Goal: Navigation & Orientation: Understand site structure

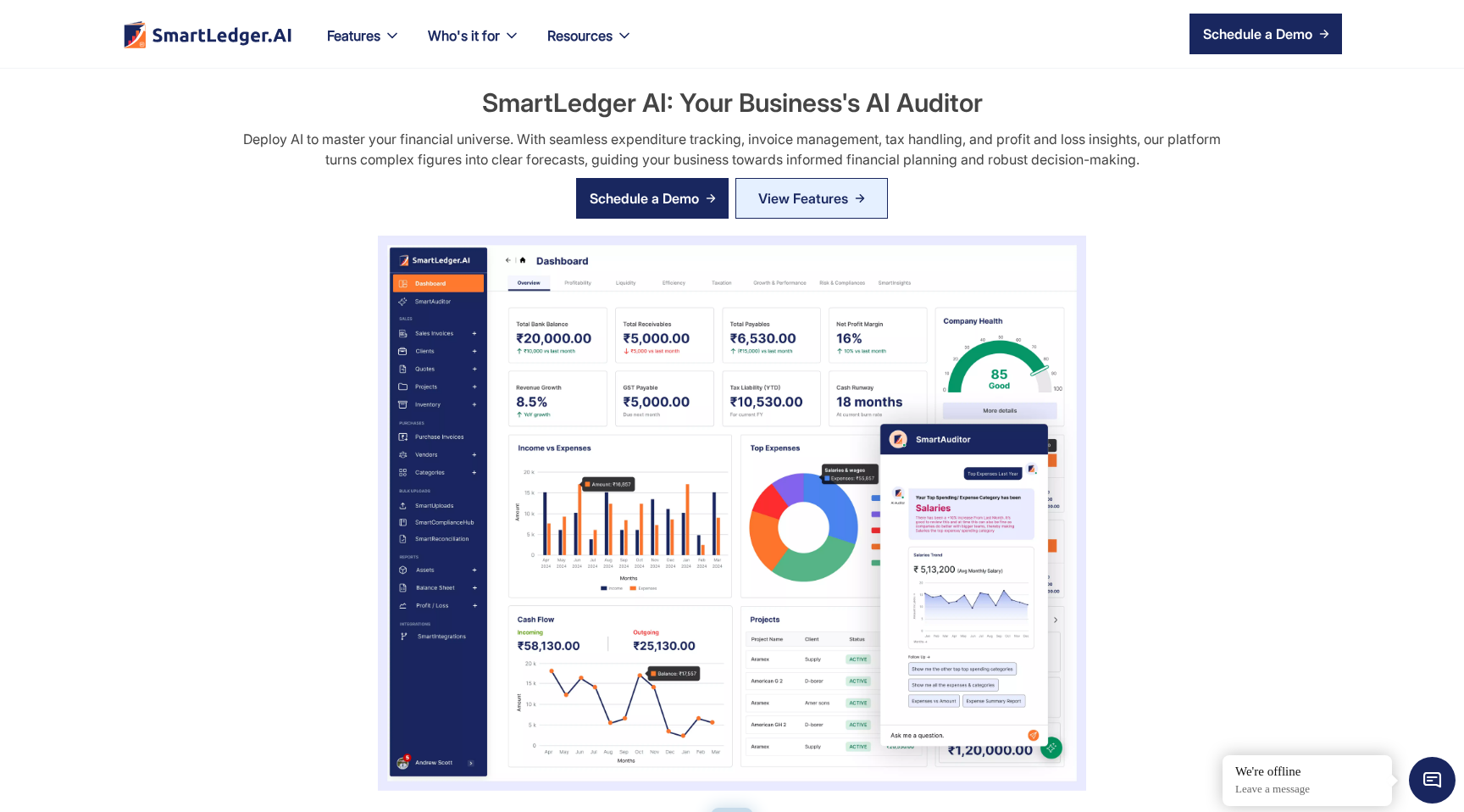
click at [562, 102] on h2 "SmartLedger AI: Your Business's AI Auditor" at bounding box center [732, 102] width 501 height 36
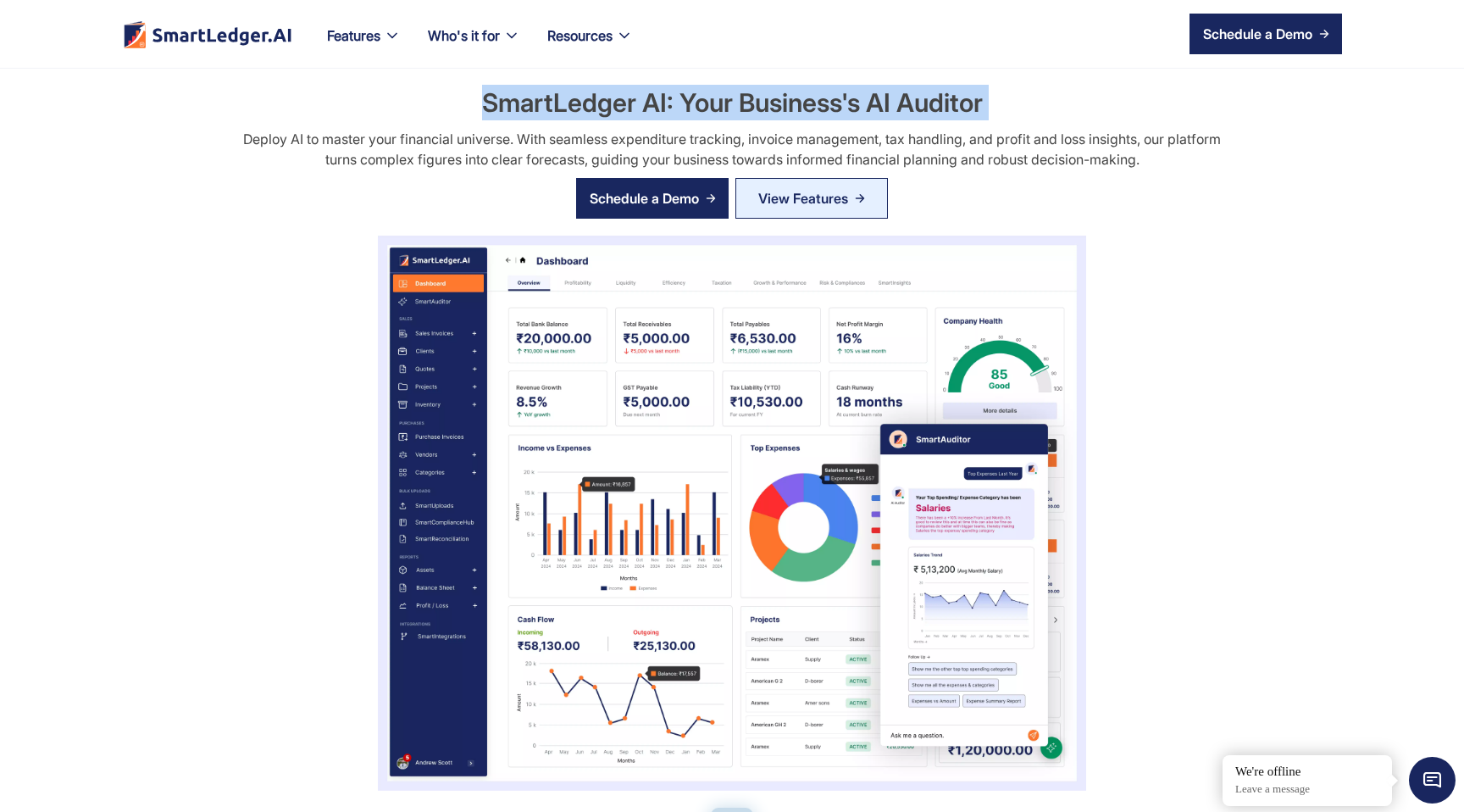
click at [562, 102] on h2 "SmartLedger AI: Your Business's AI Auditor" at bounding box center [732, 102] width 501 height 36
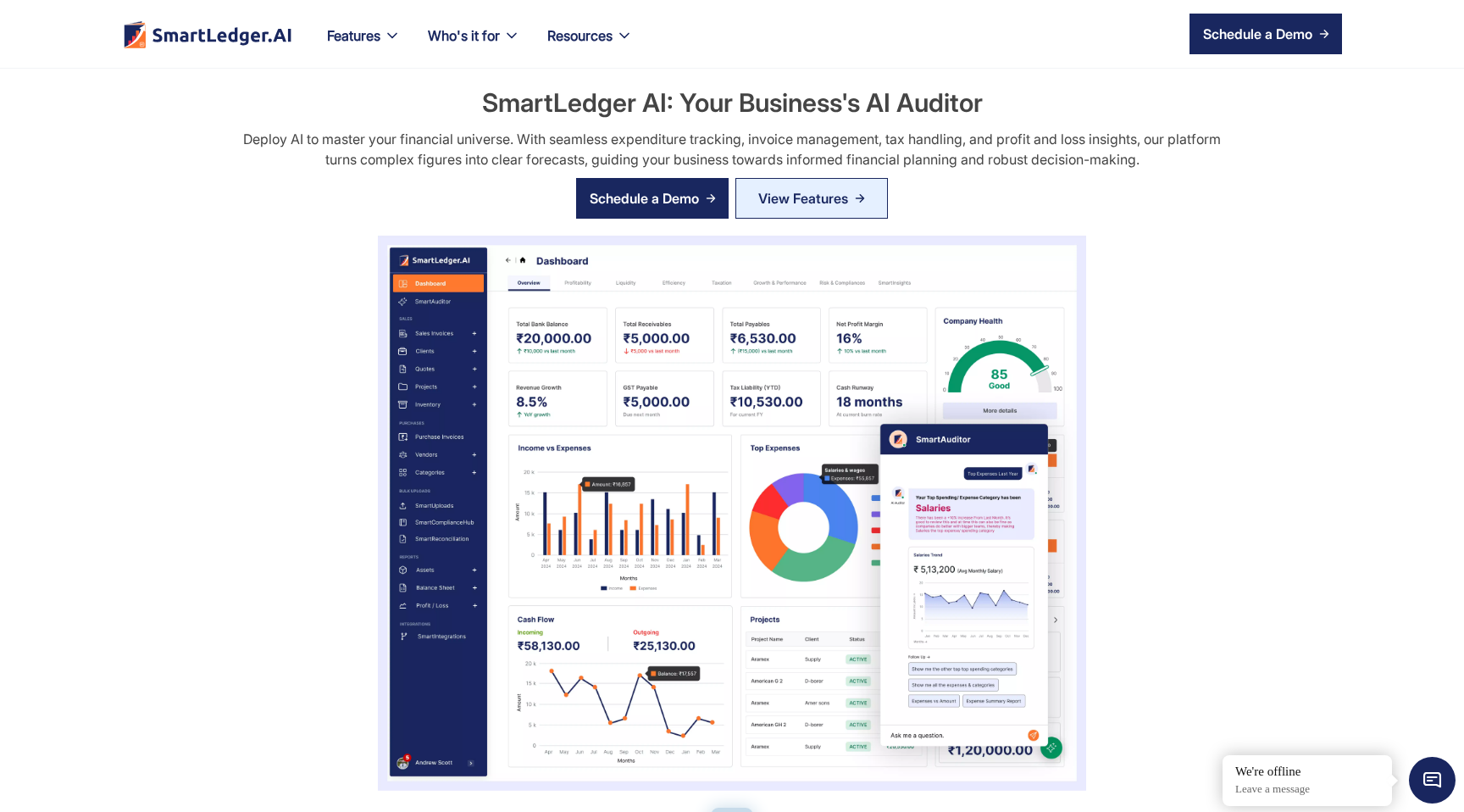
click at [562, 102] on h2 "SmartLedger AI: Your Business's AI Auditor" at bounding box center [732, 102] width 501 height 36
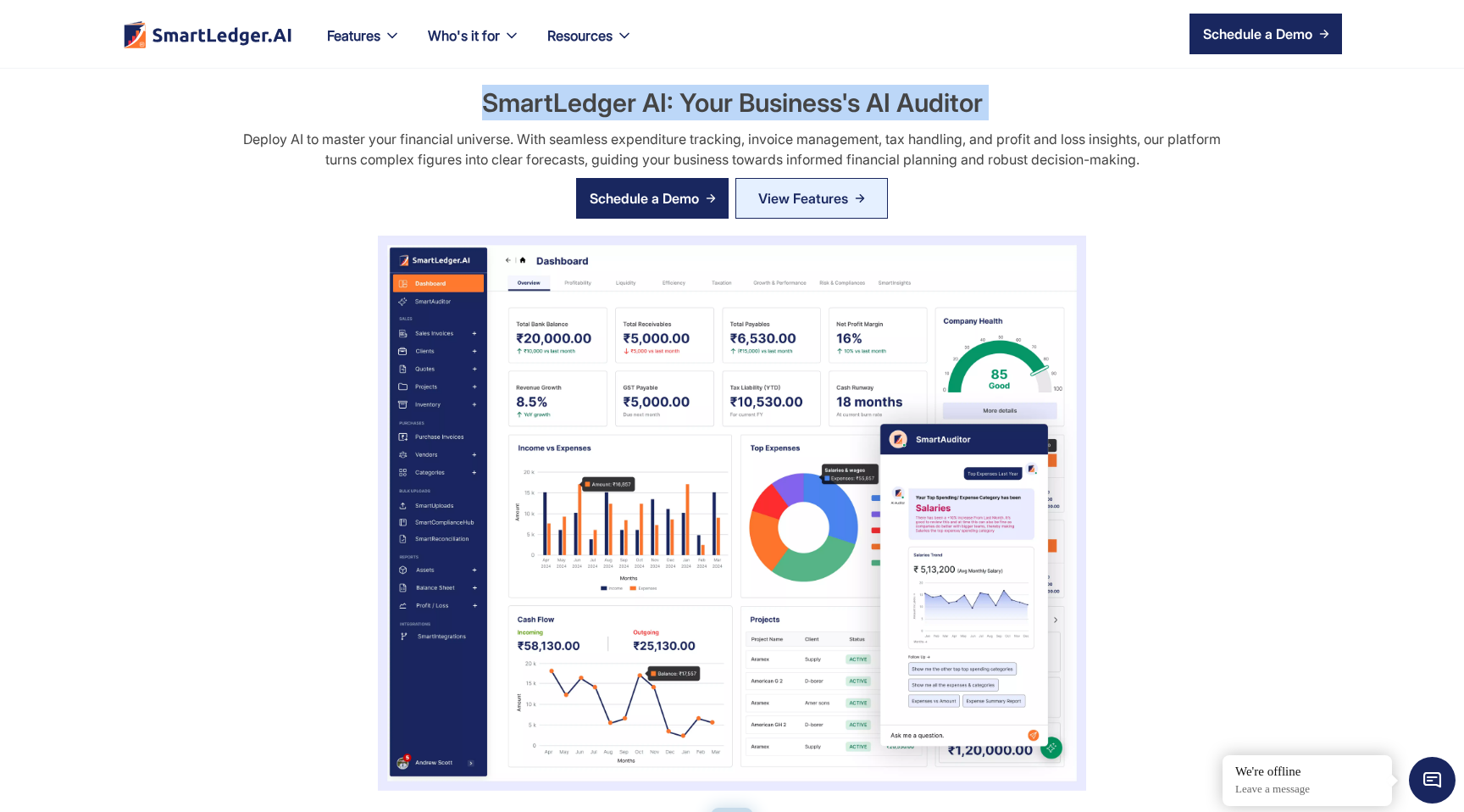
click at [562, 102] on h2 "SmartLedger AI: Your Business's AI Auditor" at bounding box center [732, 102] width 501 height 36
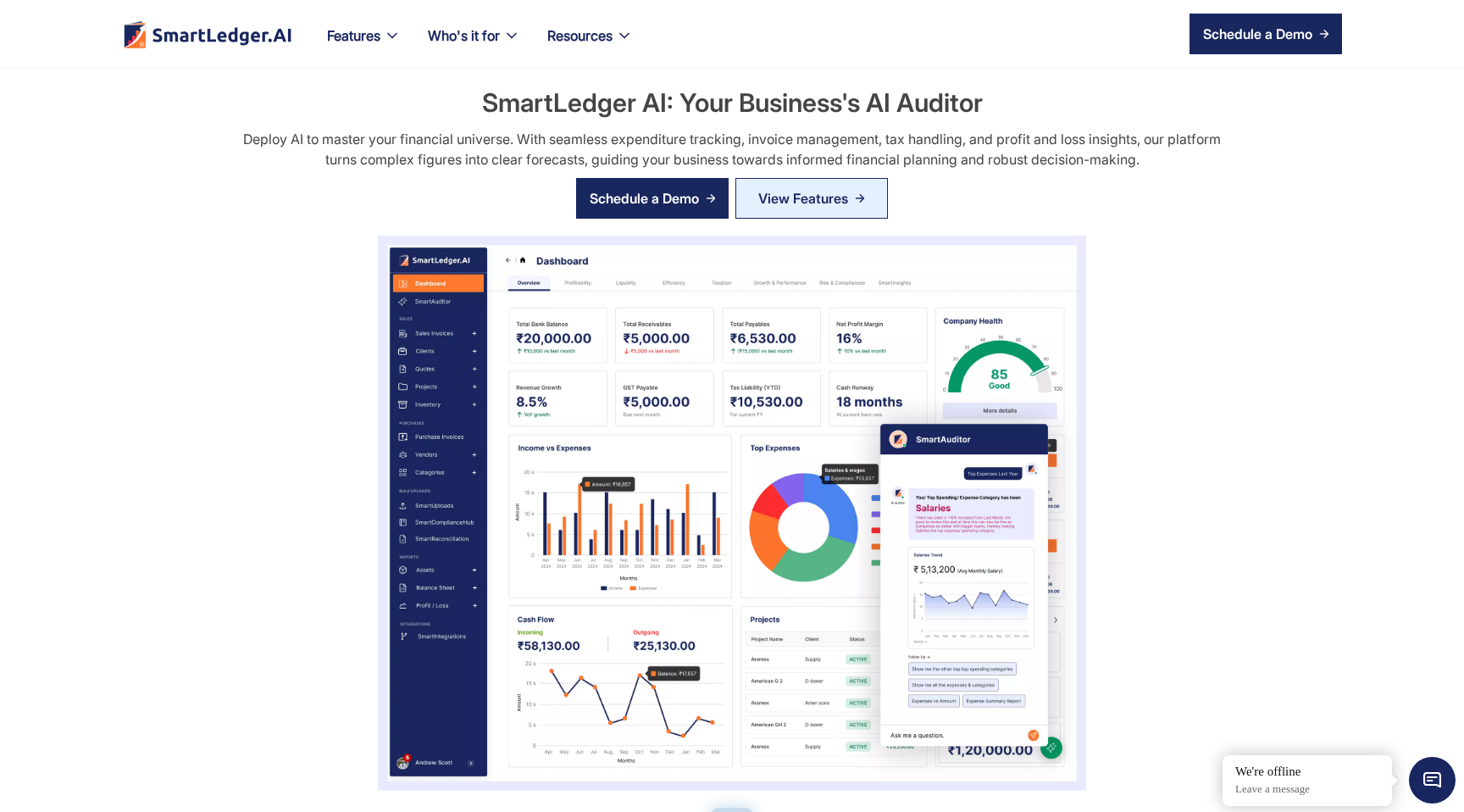
click at [562, 102] on h2 "SmartLedger AI: Your Business's AI Auditor" at bounding box center [732, 102] width 501 height 36
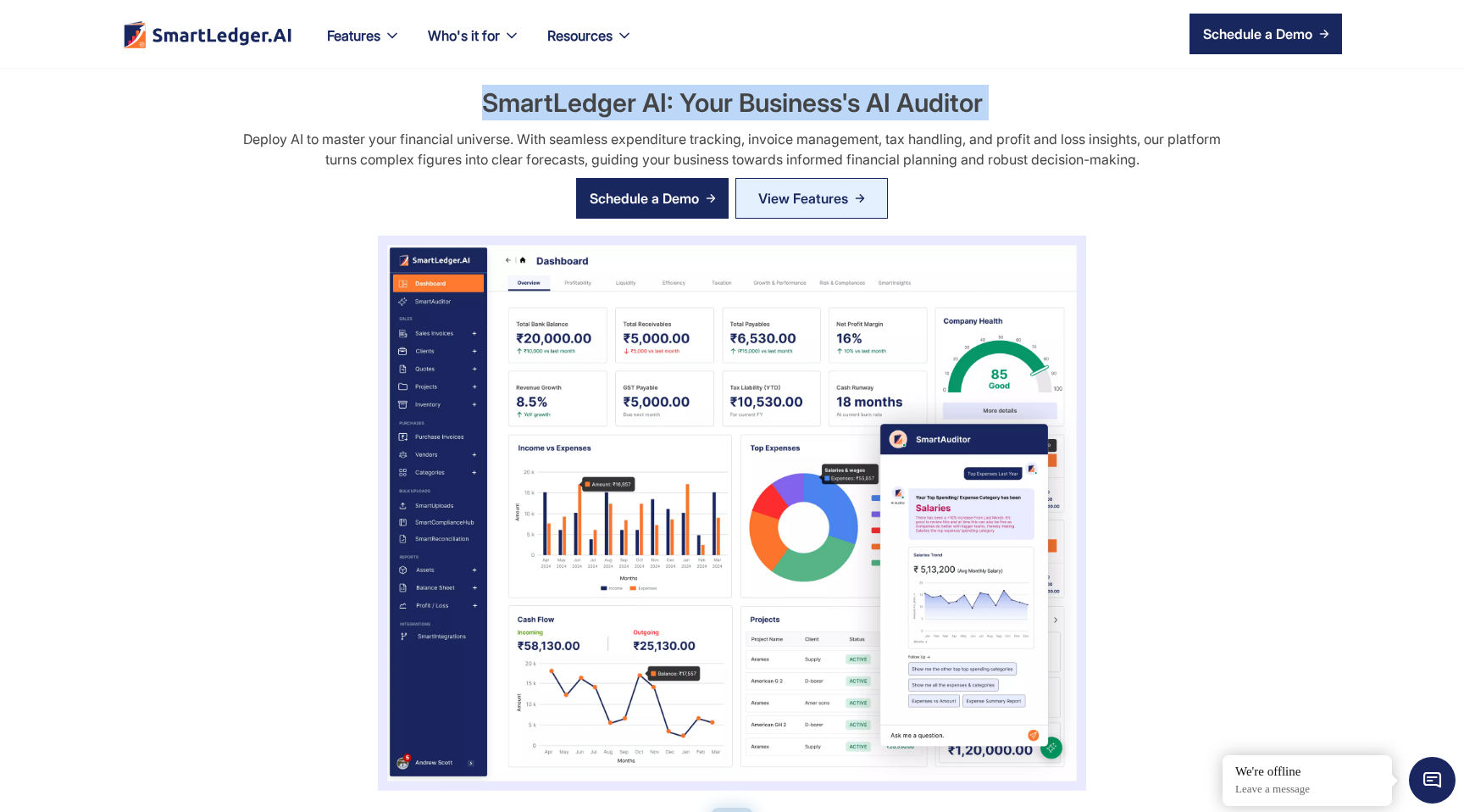
click at [562, 102] on h2 "SmartLedger AI: Your Business's AI Auditor" at bounding box center [732, 102] width 501 height 36
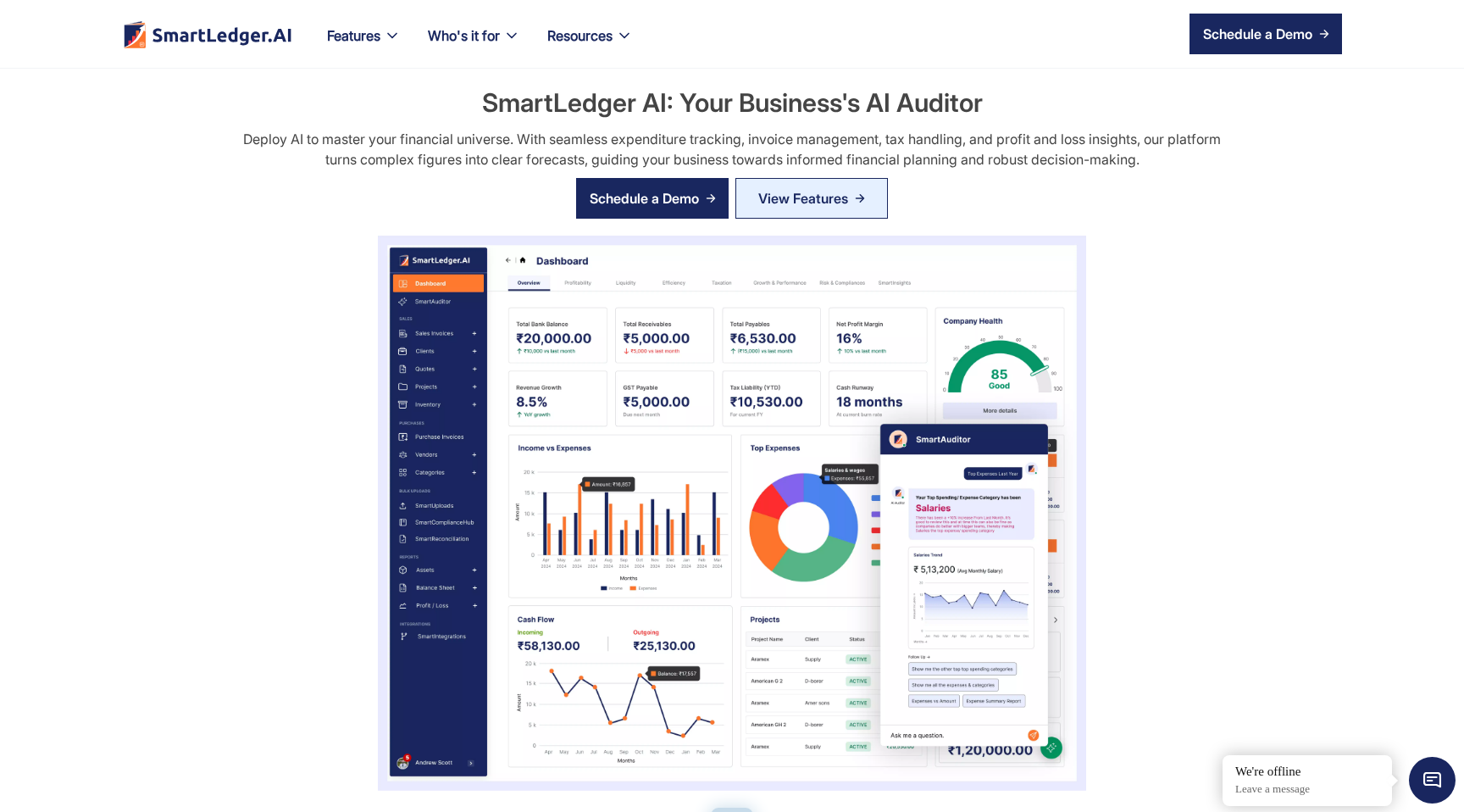
click at [562, 102] on h2 "SmartLedger AI: Your Business's AI Auditor" at bounding box center [732, 102] width 501 height 36
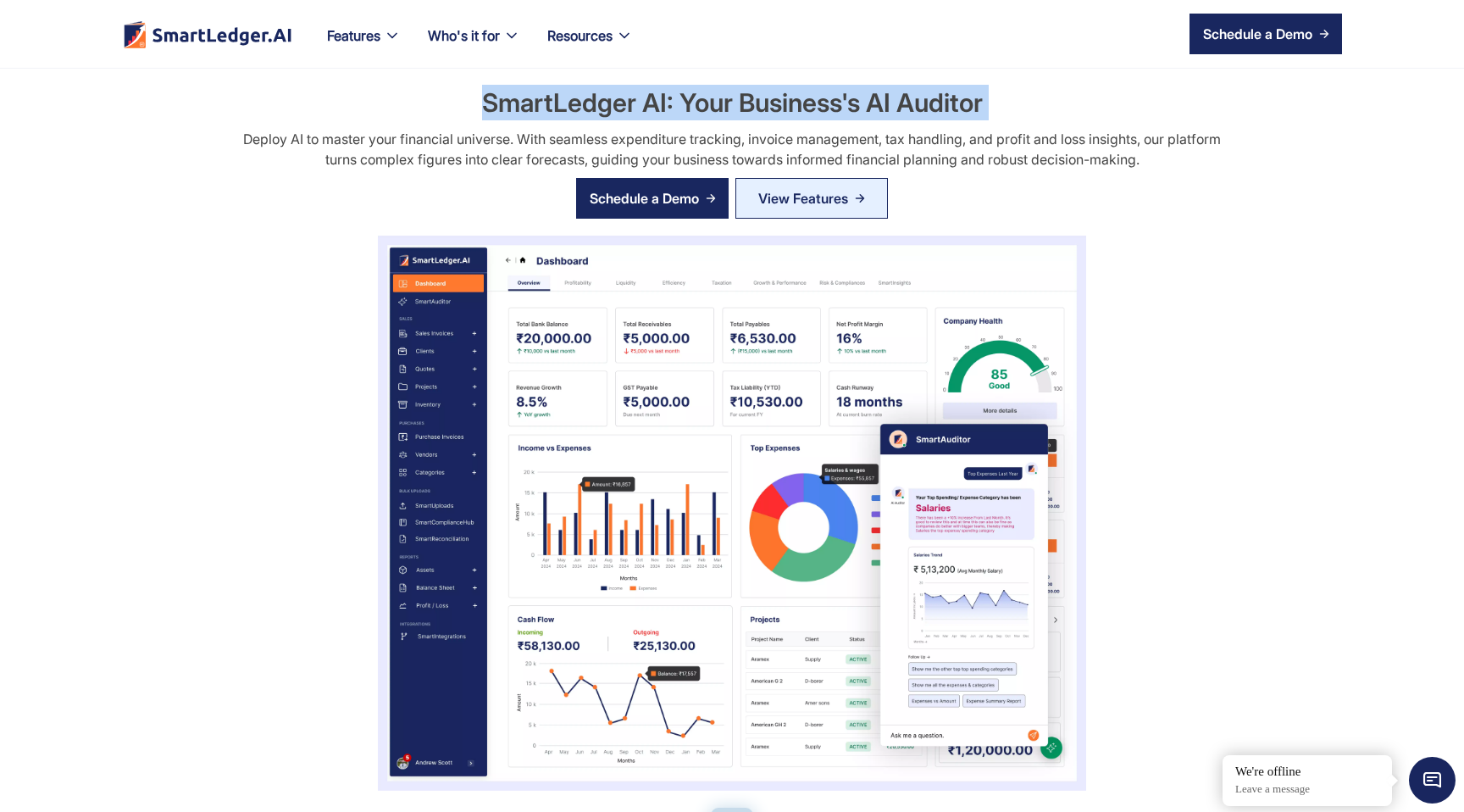
click at [562, 102] on h2 "SmartLedger AI: Your Business's AI Auditor" at bounding box center [732, 102] width 501 height 36
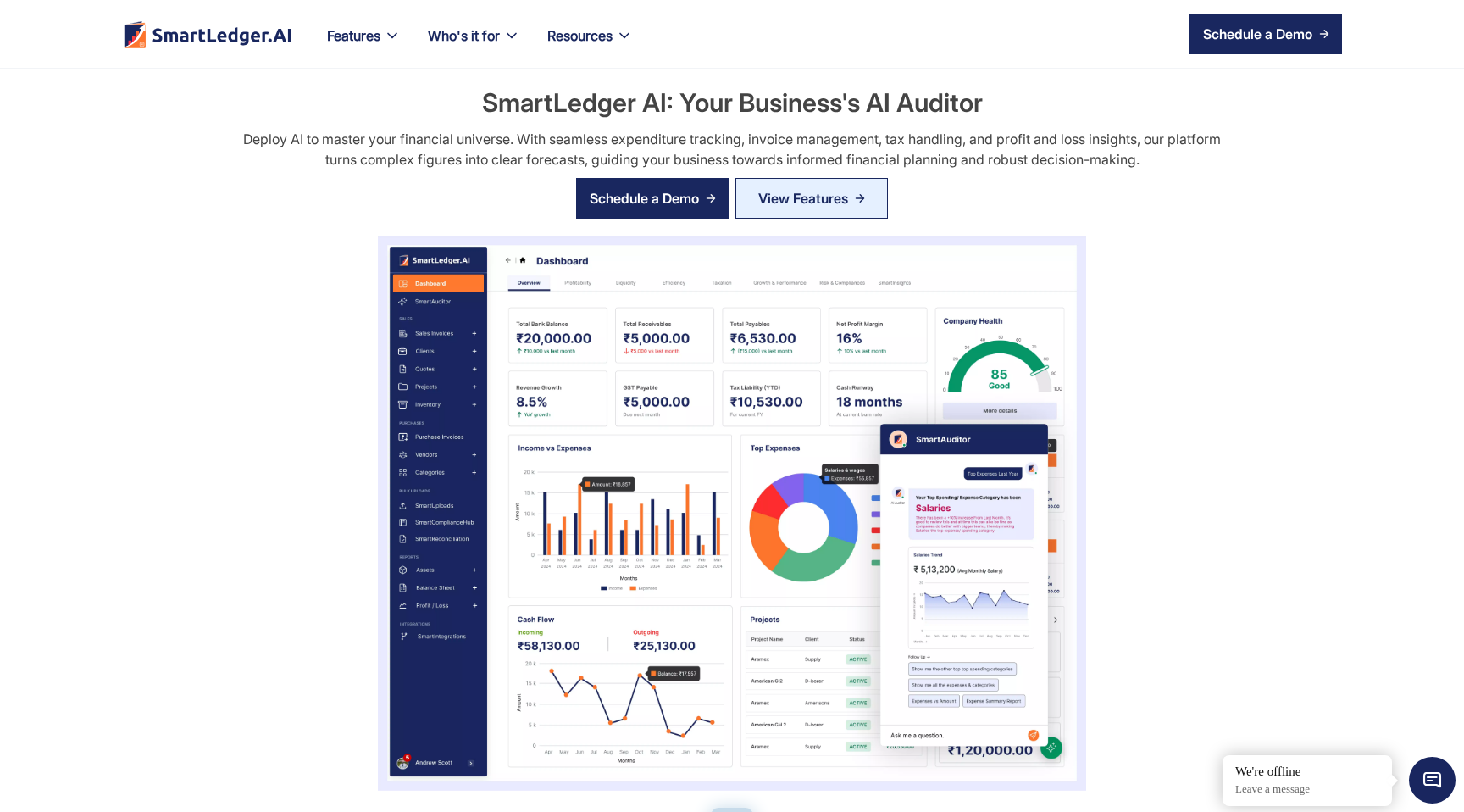
click at [562, 102] on h2 "SmartLedger AI: Your Business's AI Auditor" at bounding box center [732, 102] width 501 height 36
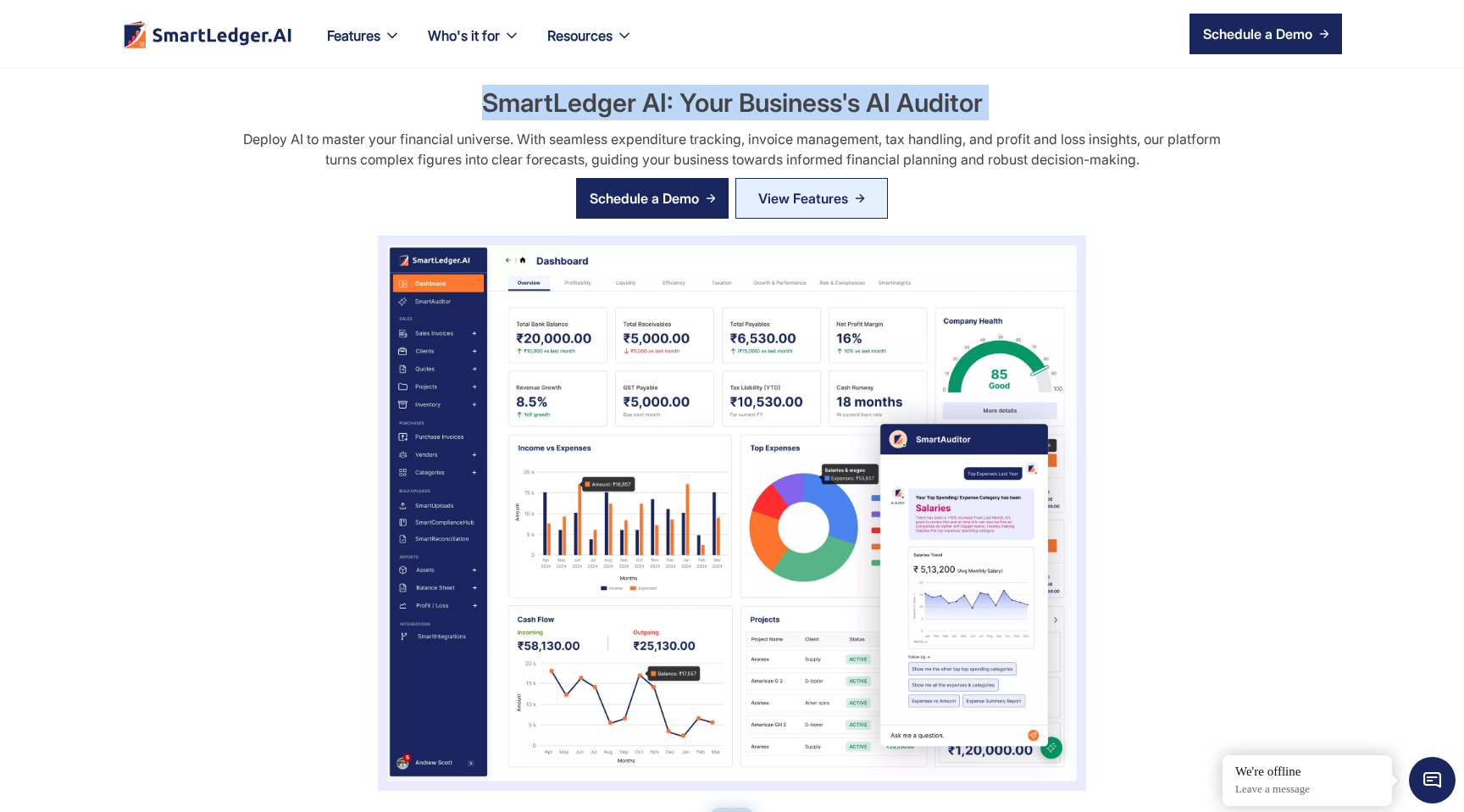
click at [562, 102] on h2 "SmartLedger AI: Your Business's AI Auditor" at bounding box center [732, 102] width 501 height 36
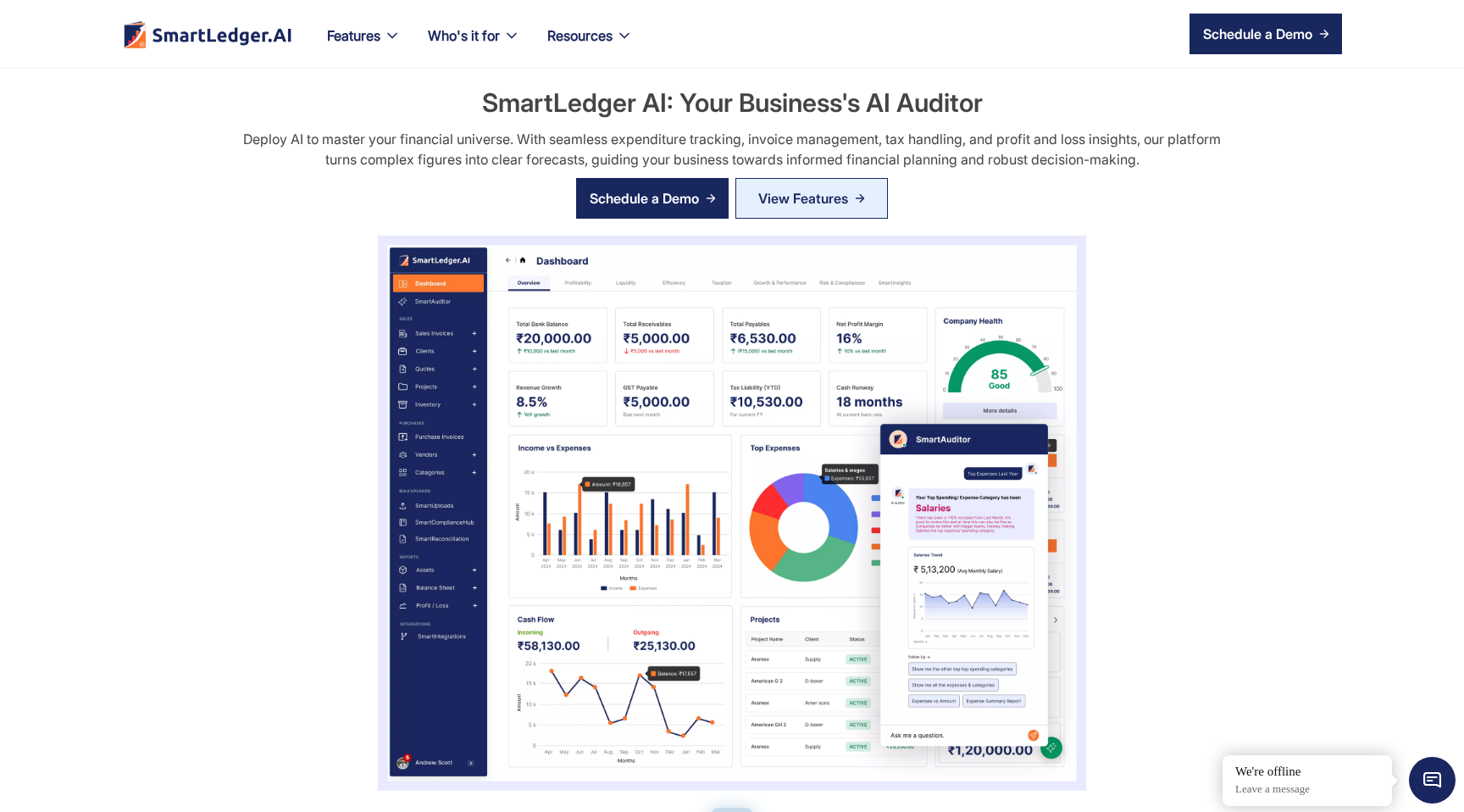
click at [562, 102] on h2 "SmartLedger AI: Your Business's AI Auditor" at bounding box center [732, 102] width 501 height 36
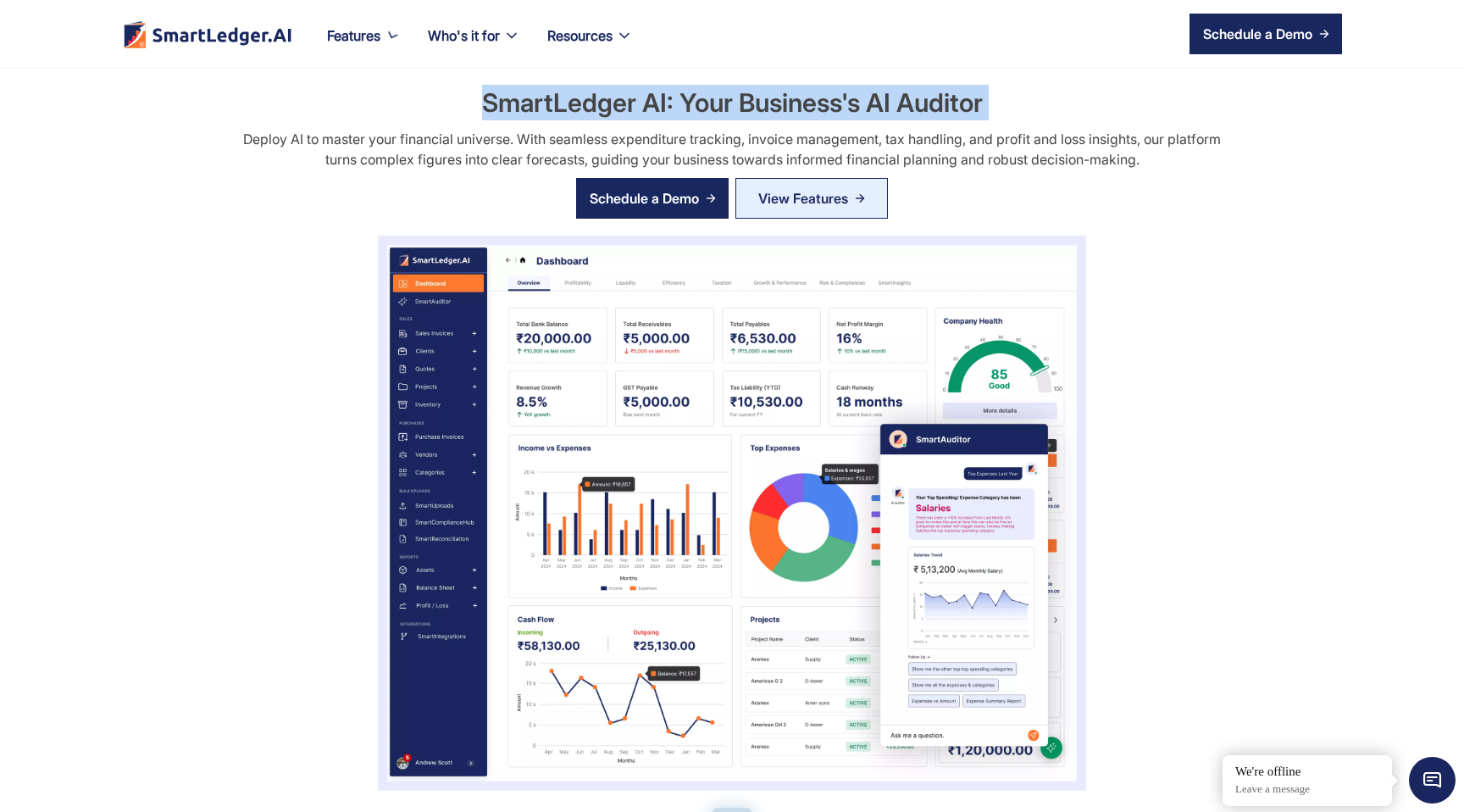
click at [258, 39] on img "home" at bounding box center [206, 34] width 171 height 28
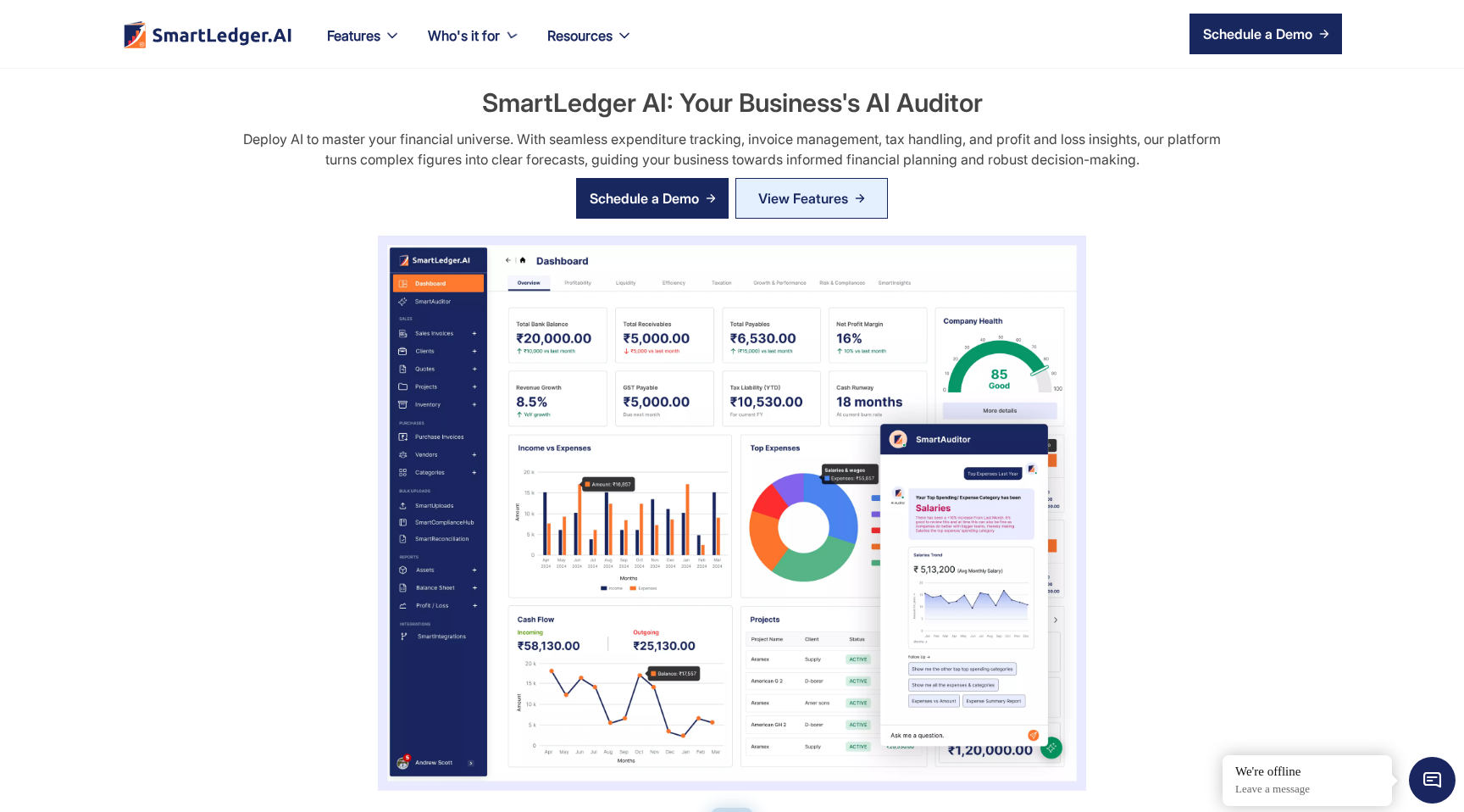
click at [211, 45] on img "home" at bounding box center [206, 34] width 171 height 28
click at [204, 38] on img "home" at bounding box center [206, 34] width 171 height 28
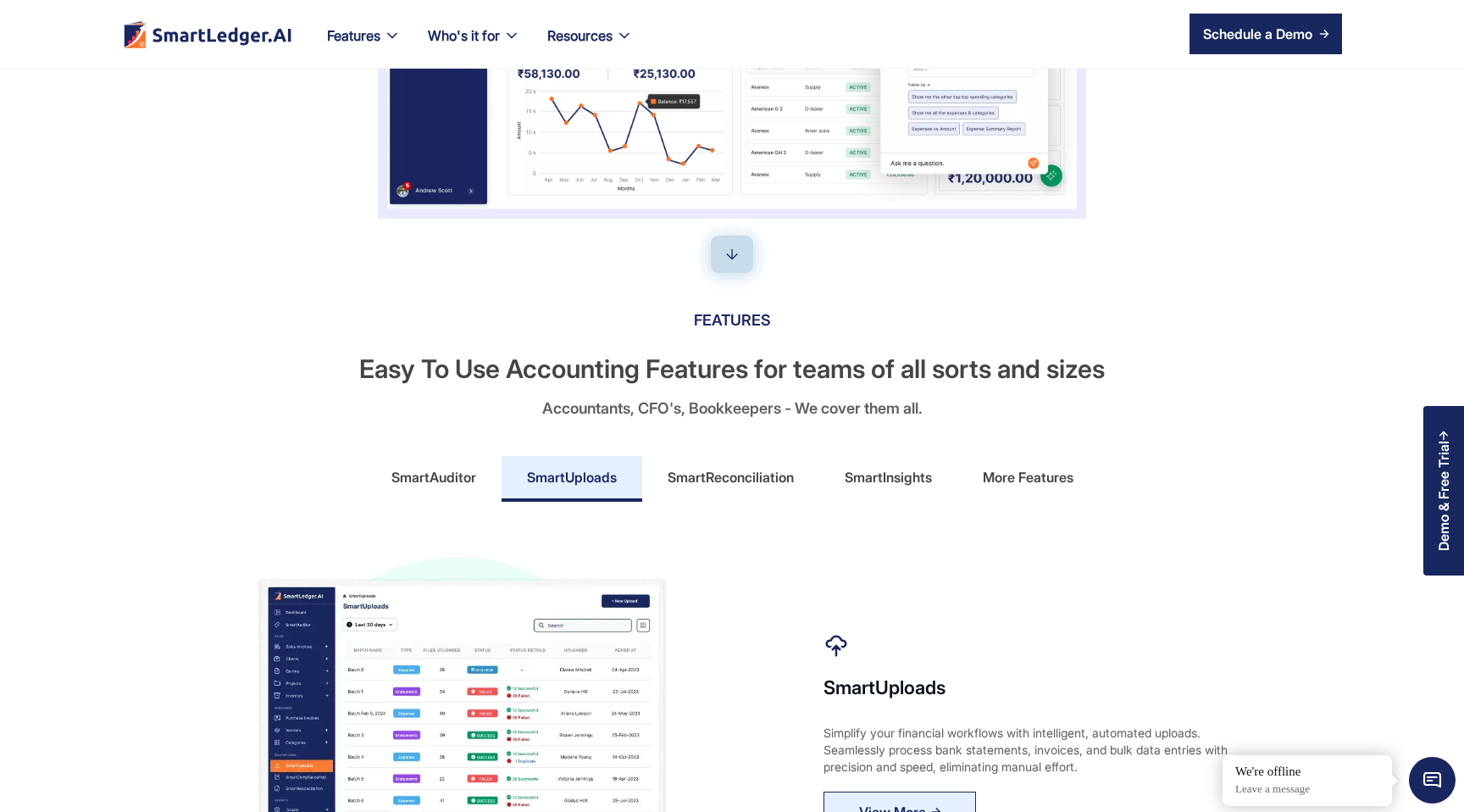
scroll to position [570, 0]
click at [435, 476] on div "SmartAuditor" at bounding box center [434, 478] width 85 height 27
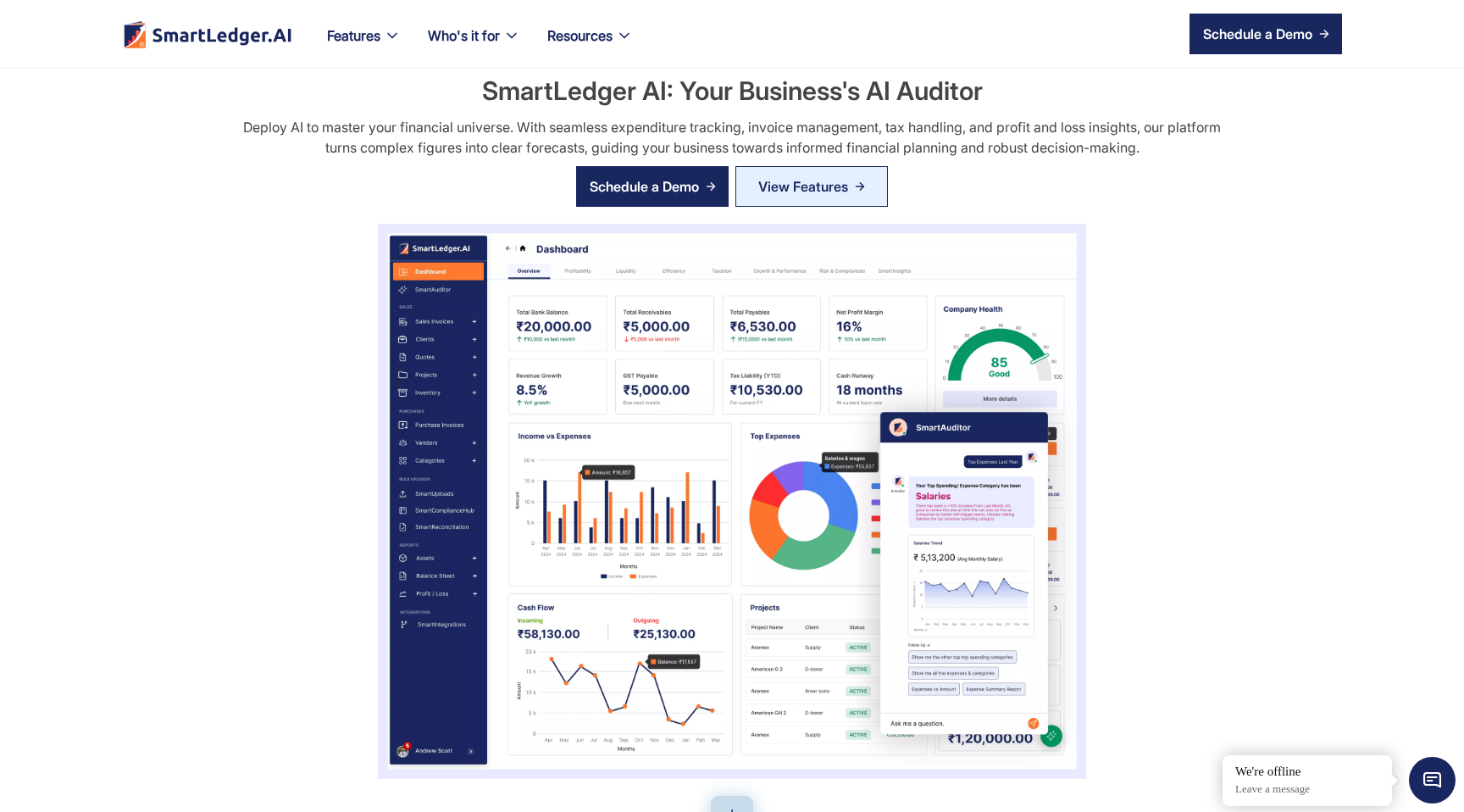
scroll to position [0, 0]
